Goal: Information Seeking & Learning: Learn about a topic

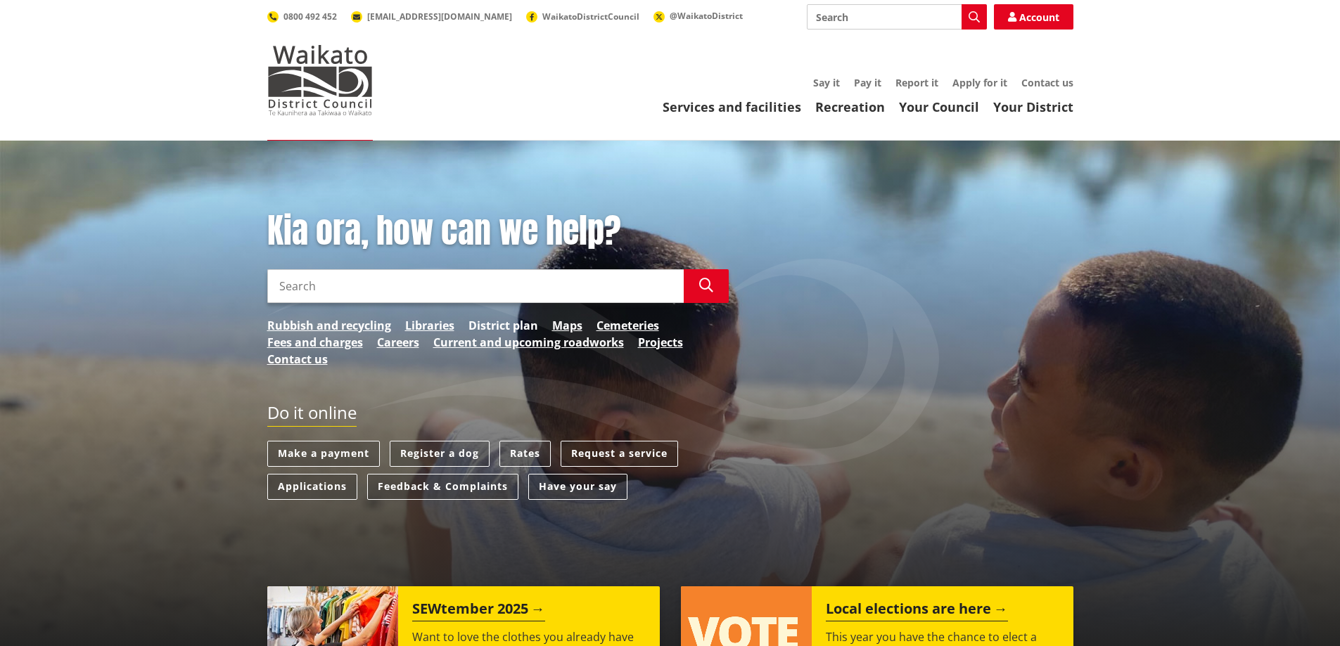
click at [518, 326] on link "District plan" at bounding box center [503, 325] width 70 height 17
click at [323, 287] on input "Search" at bounding box center [475, 286] width 416 height 34
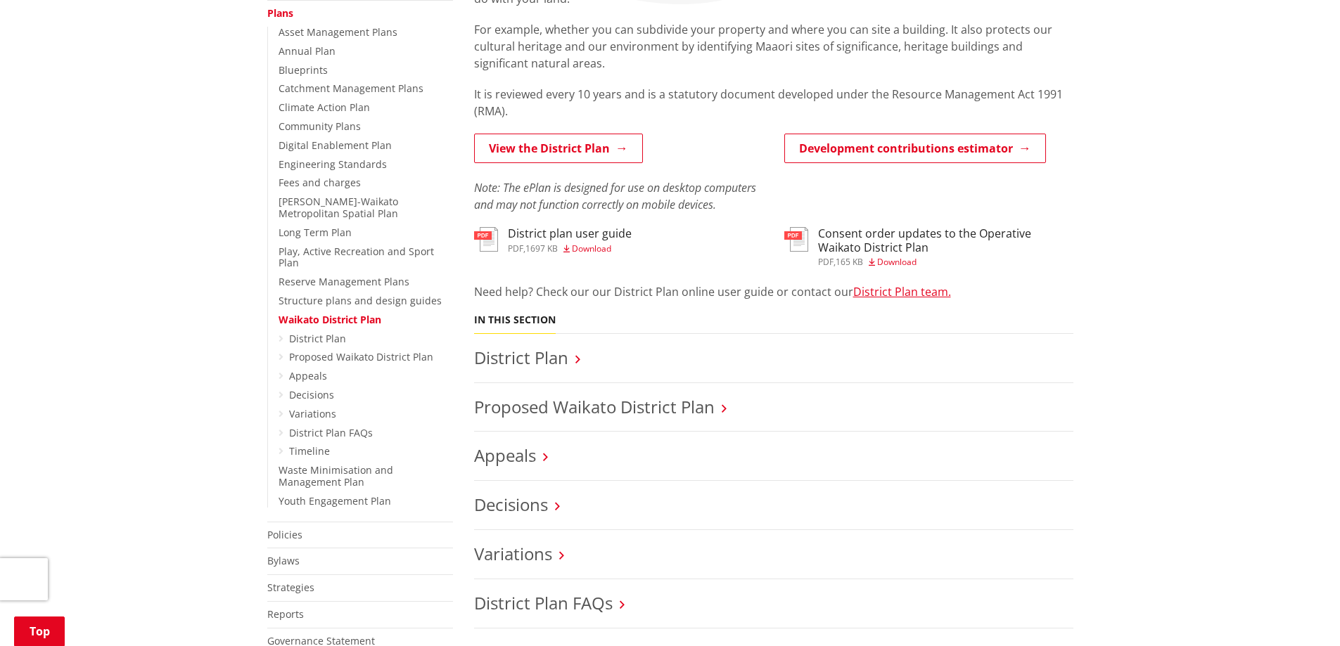
scroll to position [352, 0]
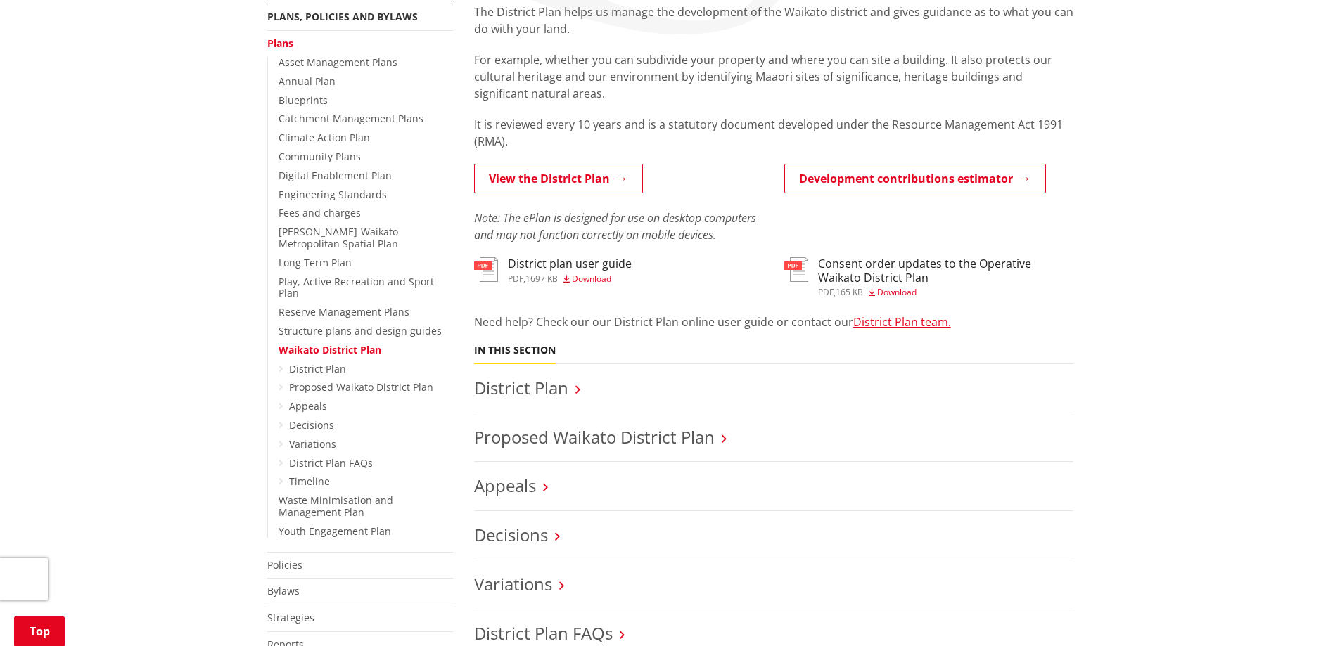
scroll to position [281, 0]
click at [871, 323] on link "District Plan team." at bounding box center [902, 321] width 98 height 15
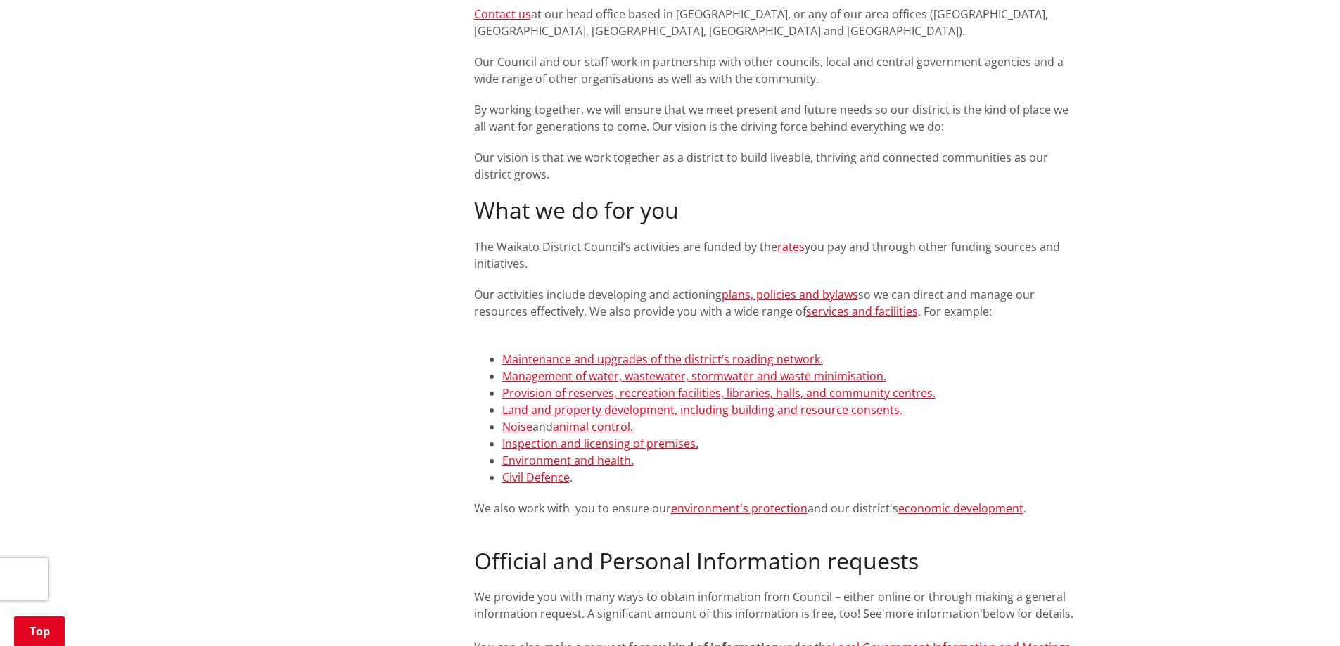
scroll to position [563, 0]
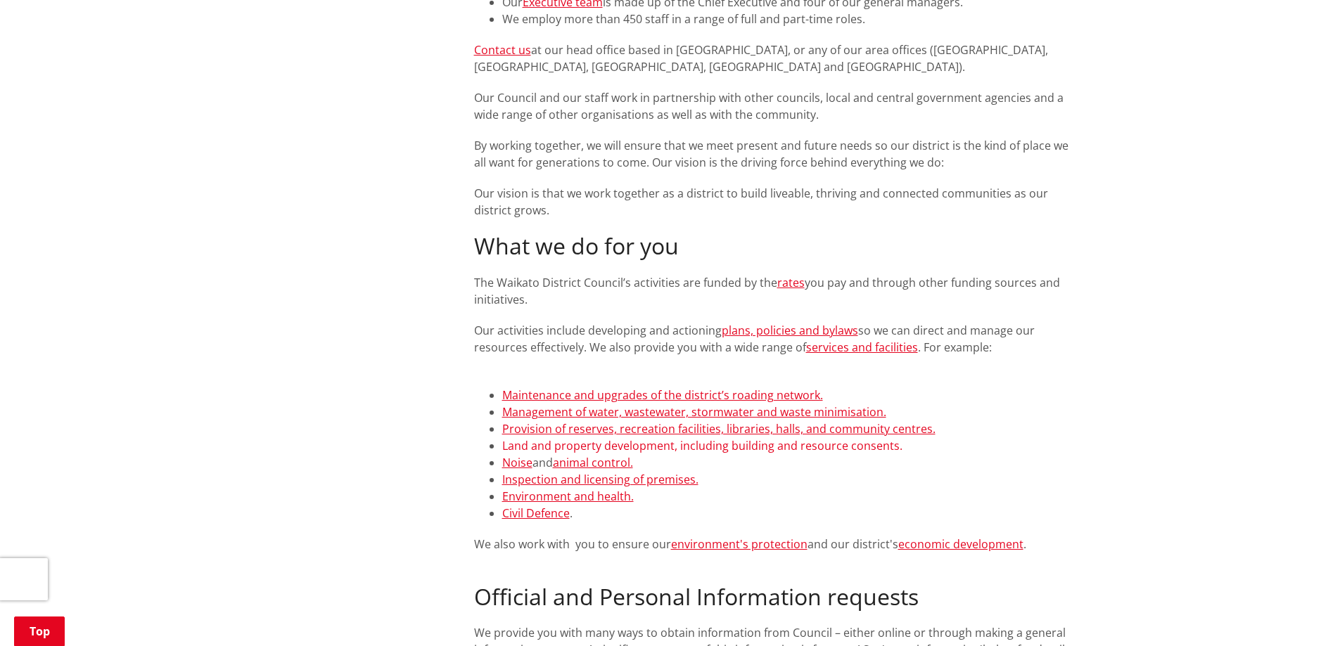
click at [556, 446] on link "Land and property development, including building and resource consents." at bounding box center [702, 445] width 400 height 15
